Goal: Transaction & Acquisition: Purchase product/service

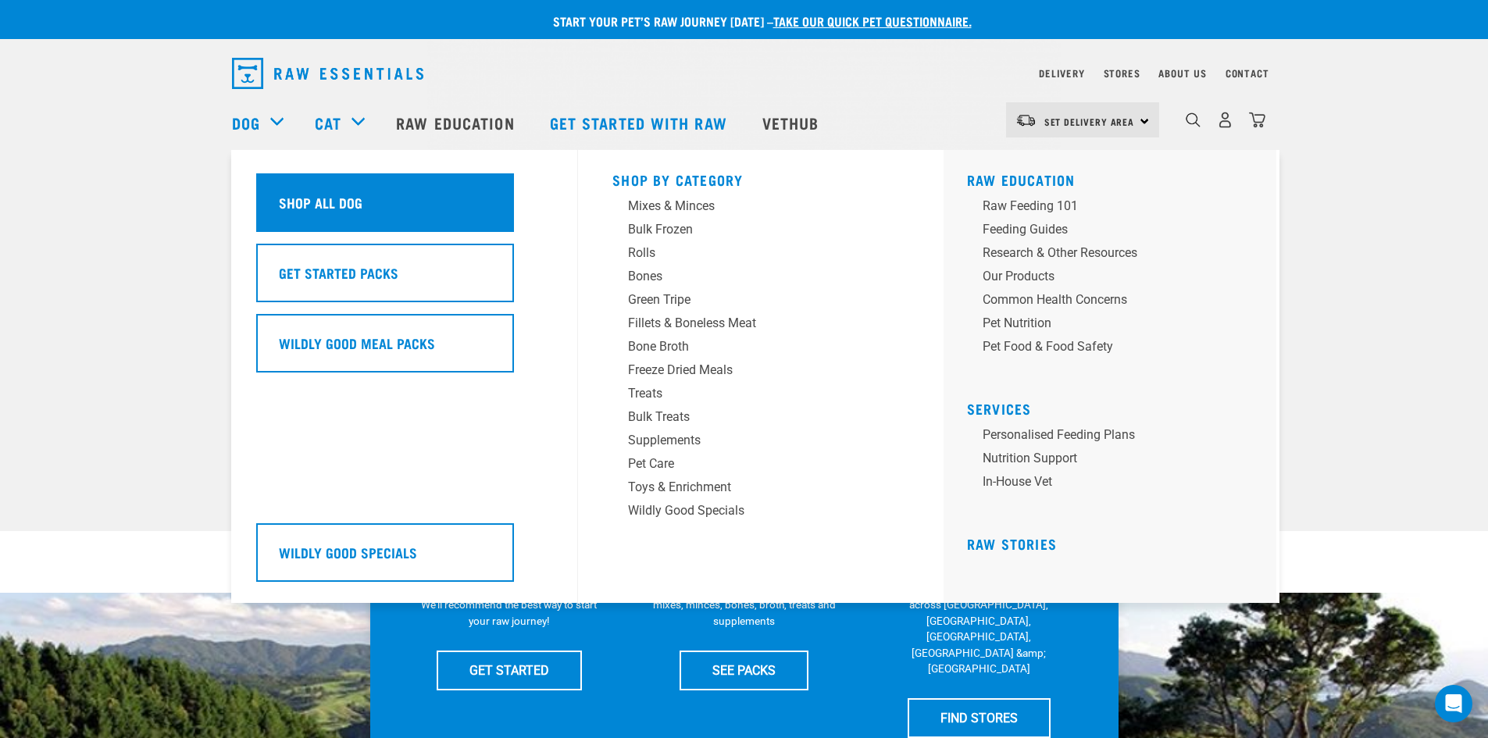
click at [306, 190] on div "Shop All Dog" at bounding box center [385, 202] width 258 height 59
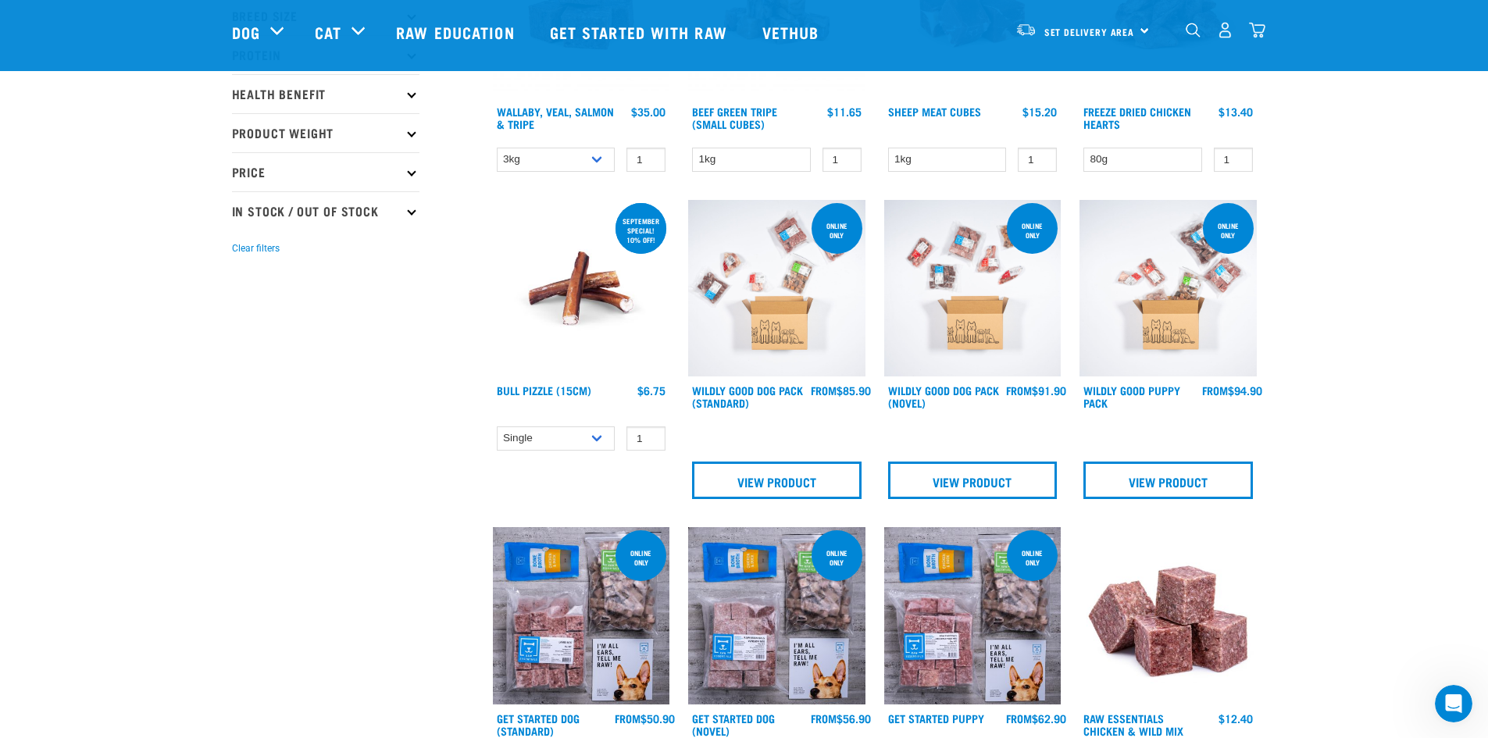
scroll to position [469, 0]
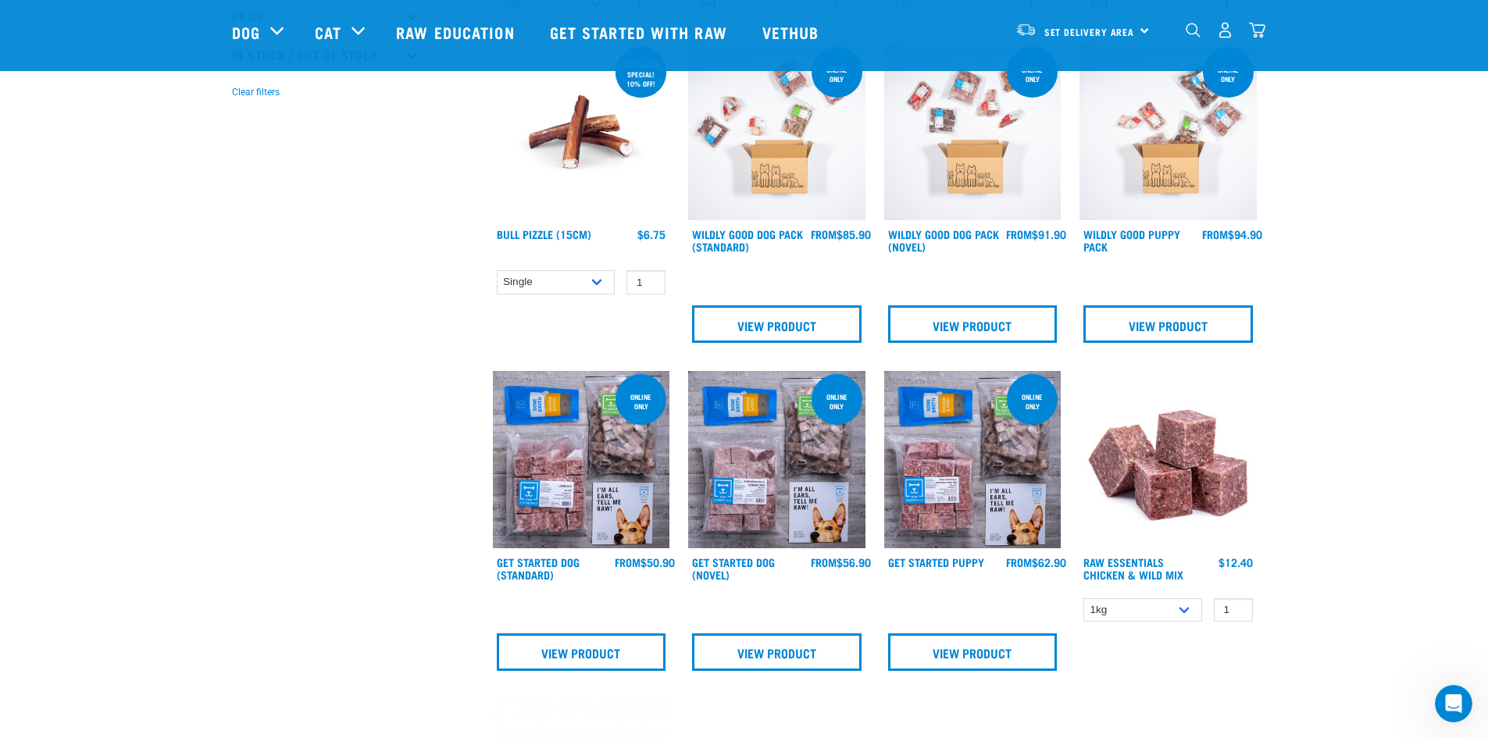
click at [551, 464] on img at bounding box center [581, 459] width 177 height 177
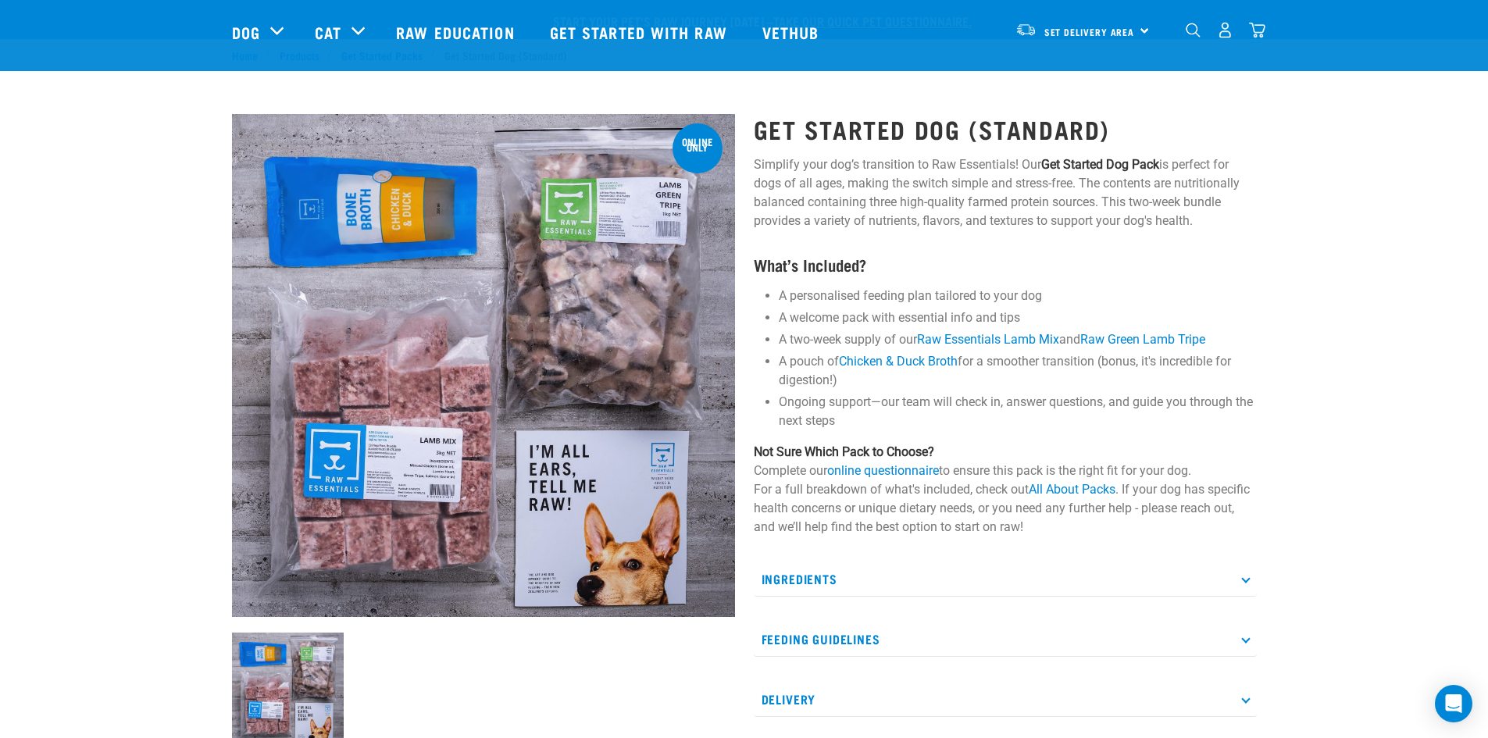
scroll to position [78, 0]
